Goal: Navigation & Orientation: Go to known website

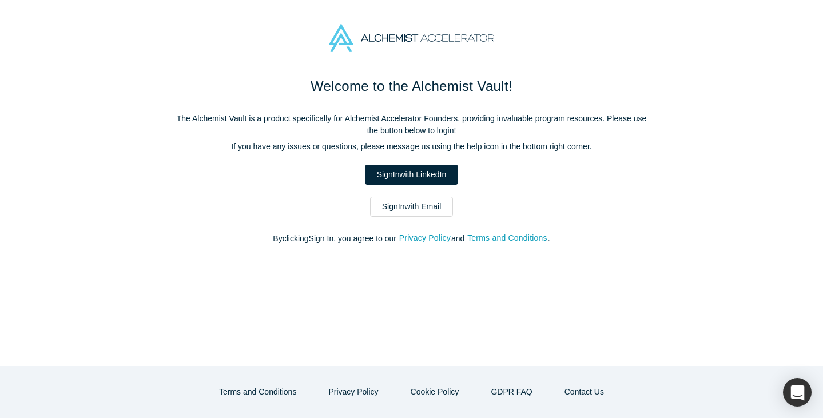
click at [395, 163] on div "Welcome to the Alchemist Vault! The Alchemist Vault is a product specifically f…" at bounding box center [412, 166] width 481 height 181
click at [395, 171] on link "Sign In with LinkedIn" at bounding box center [411, 175] width 93 height 20
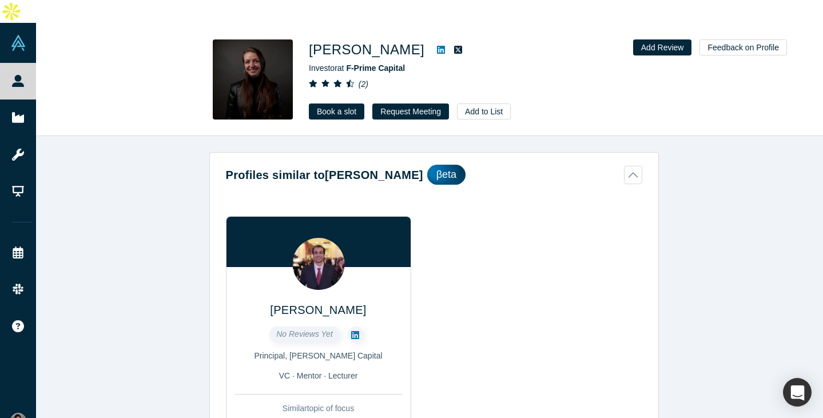
click at [437, 45] on icon at bounding box center [441, 49] width 8 height 9
